Goal: Task Accomplishment & Management: Complete application form

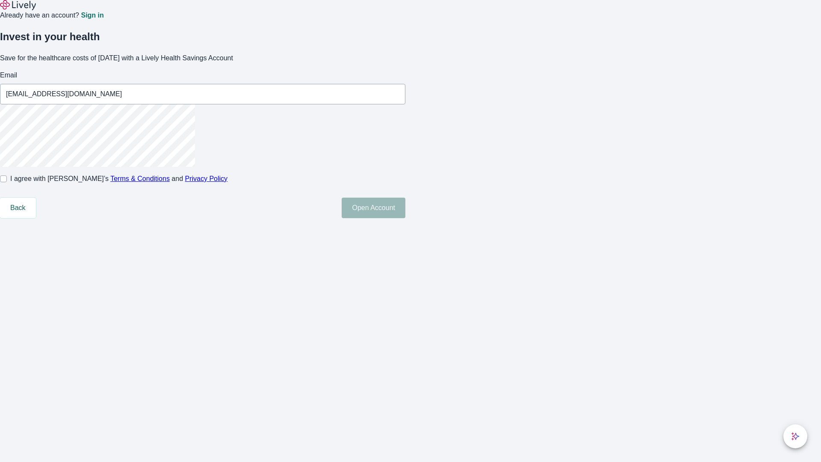
click at [7, 182] on input "I agree with Lively’s Terms & Conditions and Privacy Policy" at bounding box center [3, 178] width 7 height 7
checkbox input "true"
click at [405, 218] on button "Open Account" at bounding box center [374, 208] width 64 height 21
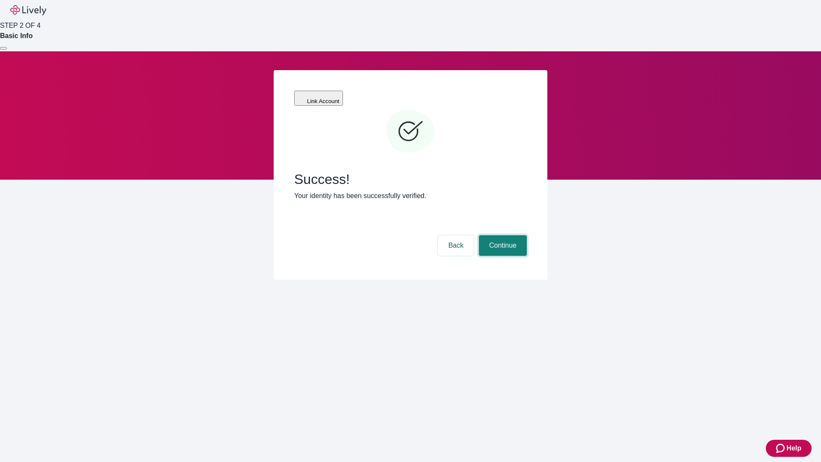
click at [502, 235] on button "Continue" at bounding box center [503, 245] width 48 height 21
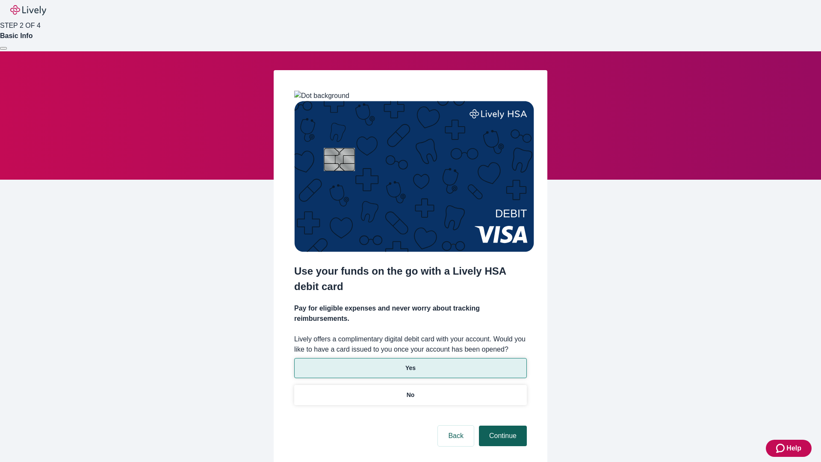
click at [410, 364] on p "Yes" at bounding box center [410, 368] width 10 height 9
click at [502, 426] on button "Continue" at bounding box center [503, 436] width 48 height 21
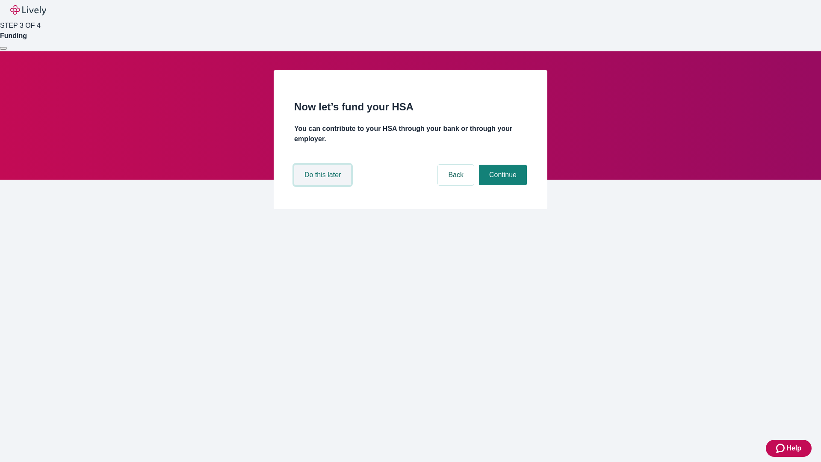
click at [324, 185] on button "Do this later" at bounding box center [322, 175] width 57 height 21
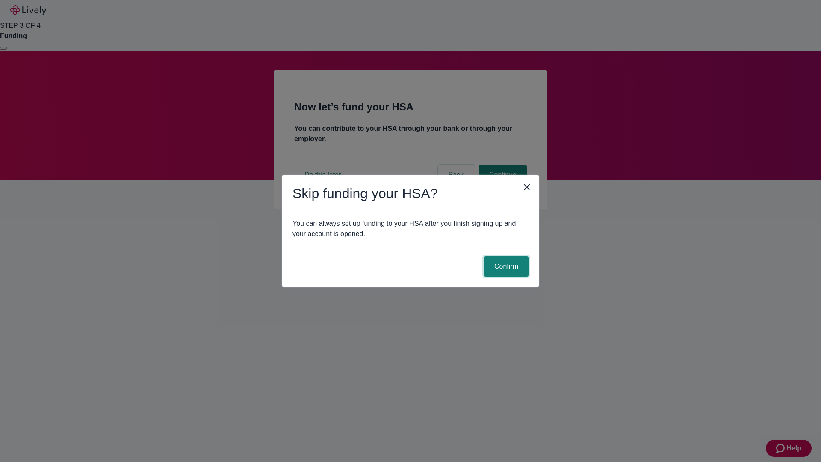
click at [505, 266] on button "Confirm" at bounding box center [506, 266] width 44 height 21
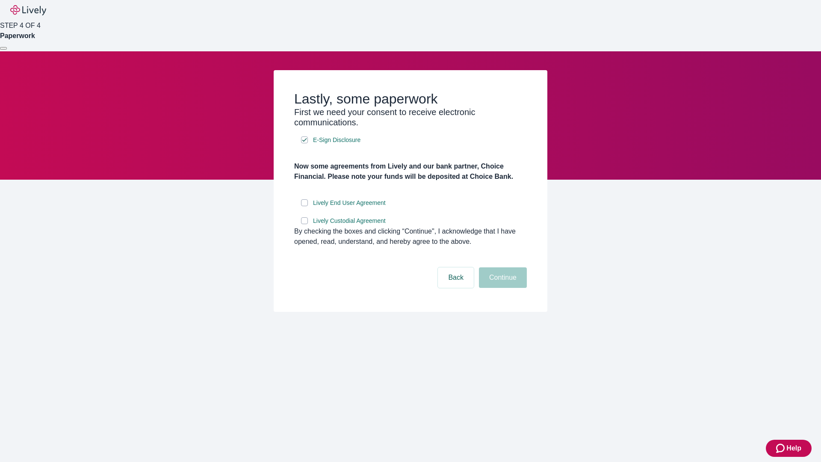
click at [305, 206] on input "Lively End User Agreement" at bounding box center [304, 202] width 7 height 7
checkbox input "true"
click at [305, 224] on input "Lively Custodial Agreement" at bounding box center [304, 220] width 7 height 7
checkbox input "true"
click at [502, 288] on button "Continue" at bounding box center [503, 277] width 48 height 21
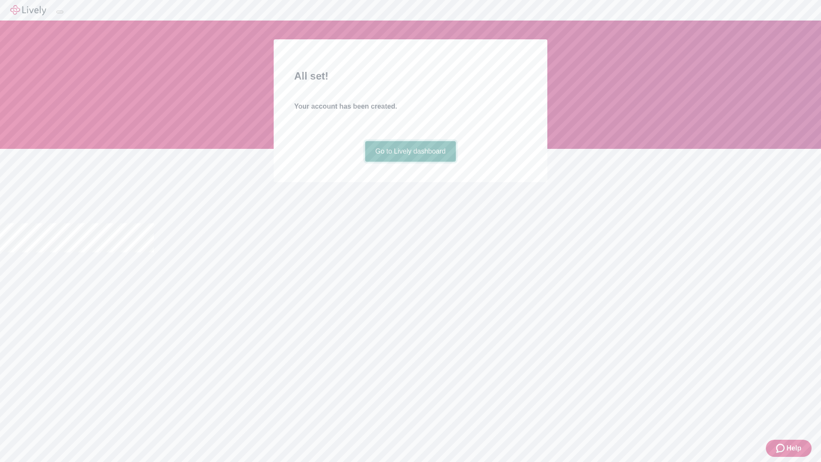
click at [410, 162] on link "Go to Lively dashboard" at bounding box center [410, 151] width 91 height 21
